Goal: Task Accomplishment & Management: Manage account settings

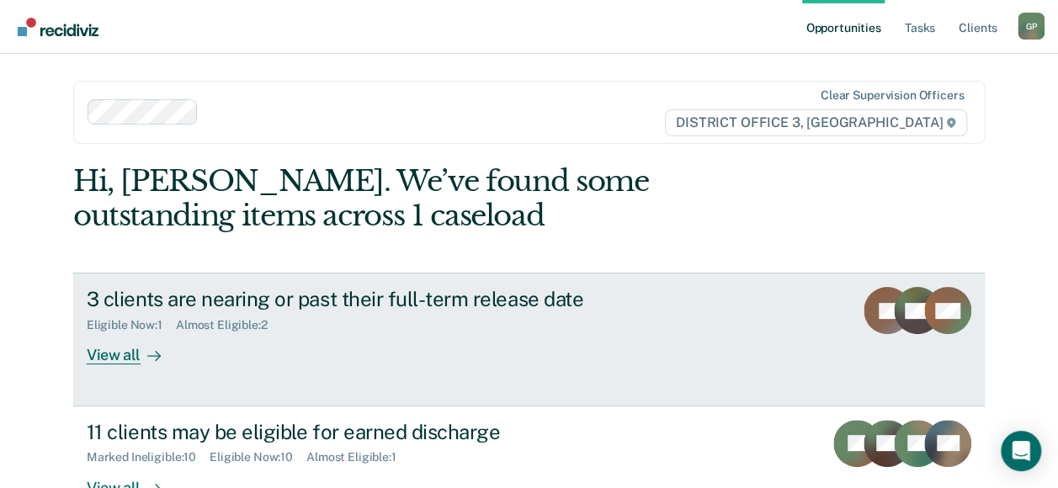
click at [130, 349] on div "View all" at bounding box center [134, 349] width 94 height 33
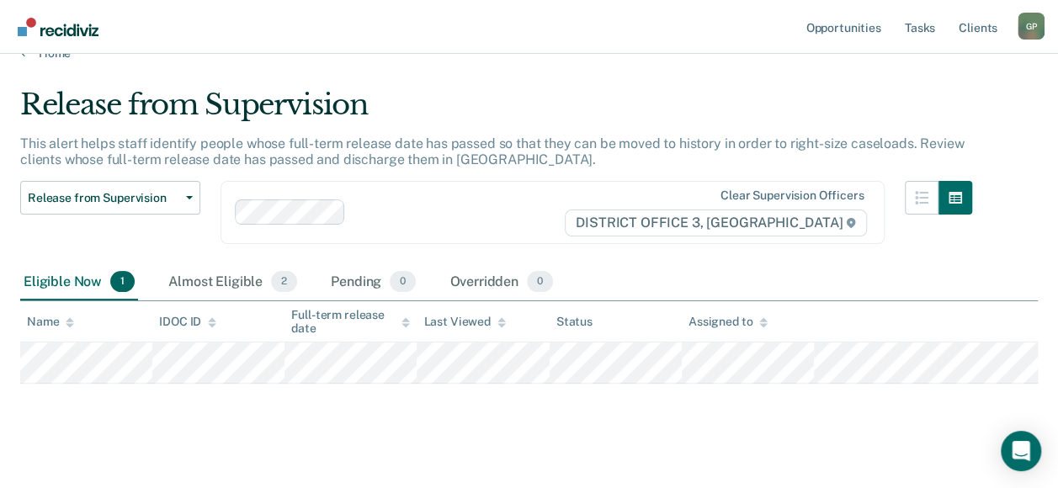
scroll to position [45, 0]
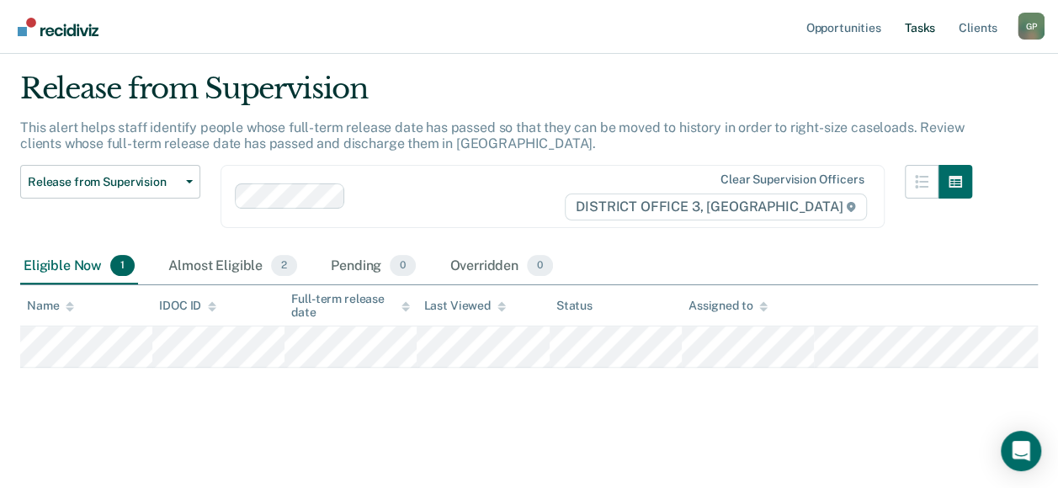
click at [917, 25] on link "Tasks" at bounding box center [920, 27] width 37 height 54
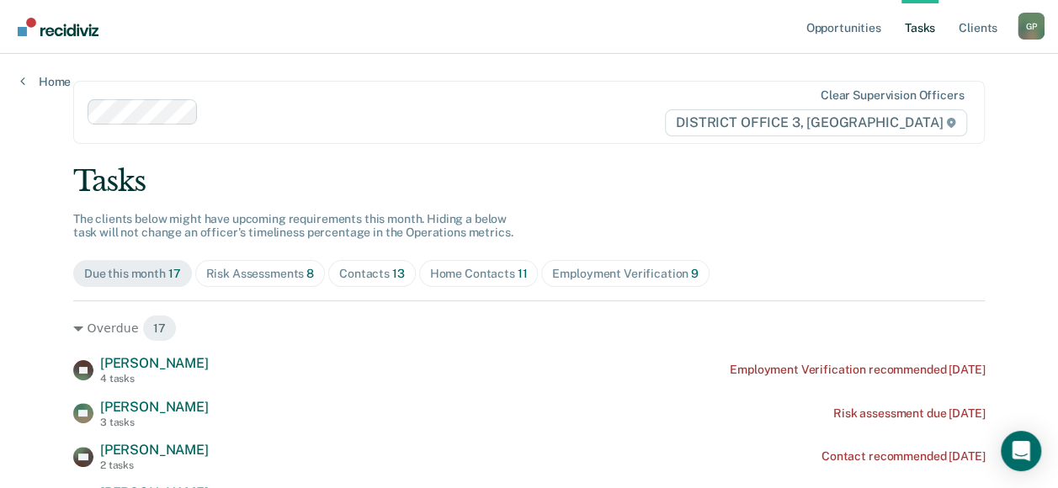
click at [441, 278] on div "Home Contacts 11" at bounding box center [479, 274] width 98 height 14
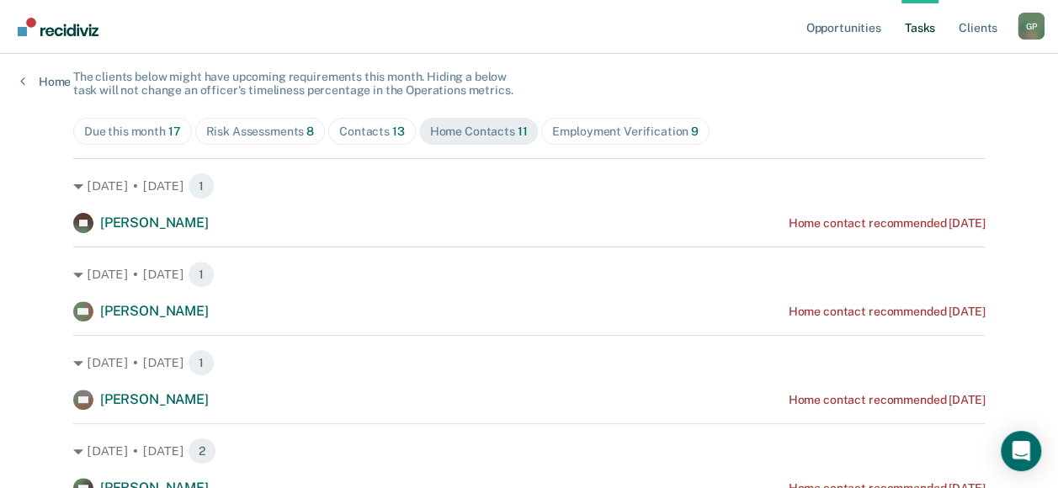
scroll to position [168, 0]
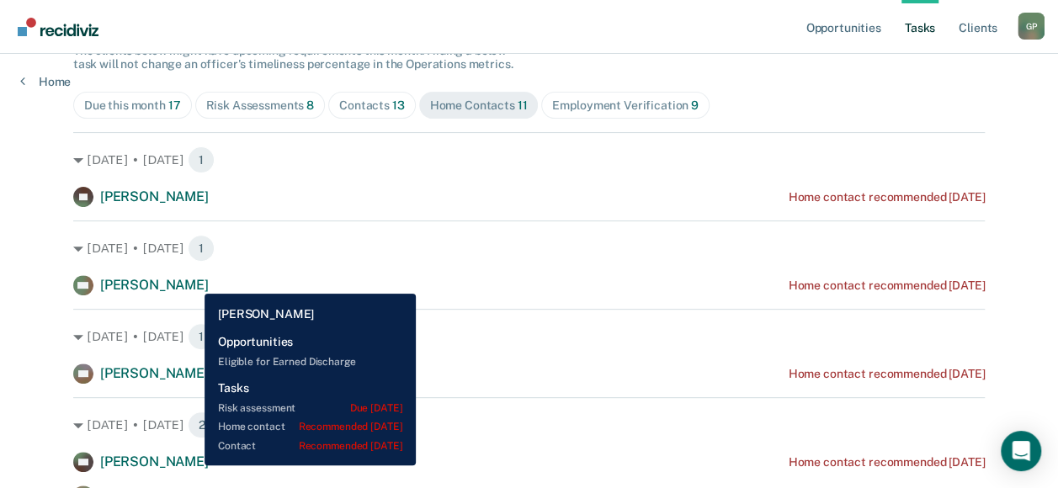
click at [191, 281] on span "[PERSON_NAME]" at bounding box center [154, 285] width 109 height 16
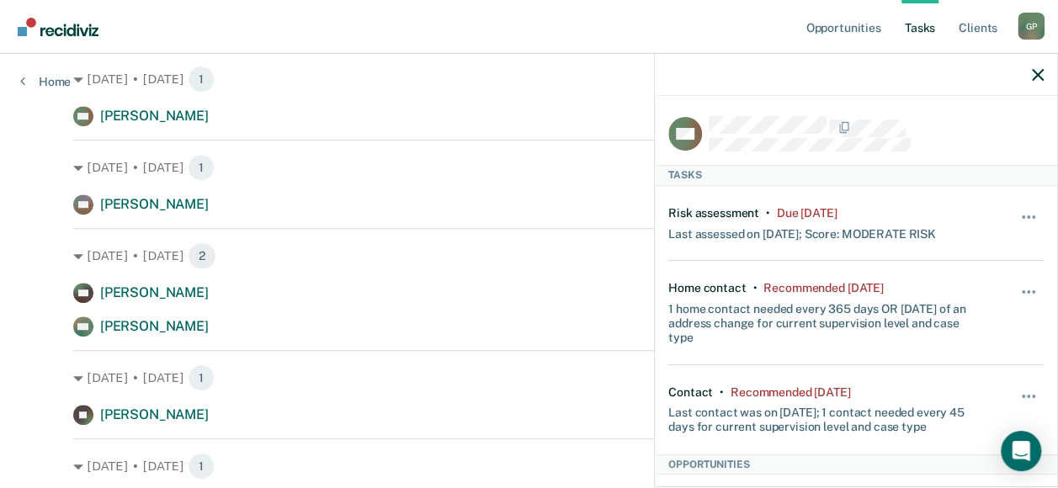
scroll to position [421, 0]
